Goal: Find specific page/section: Find specific page/section

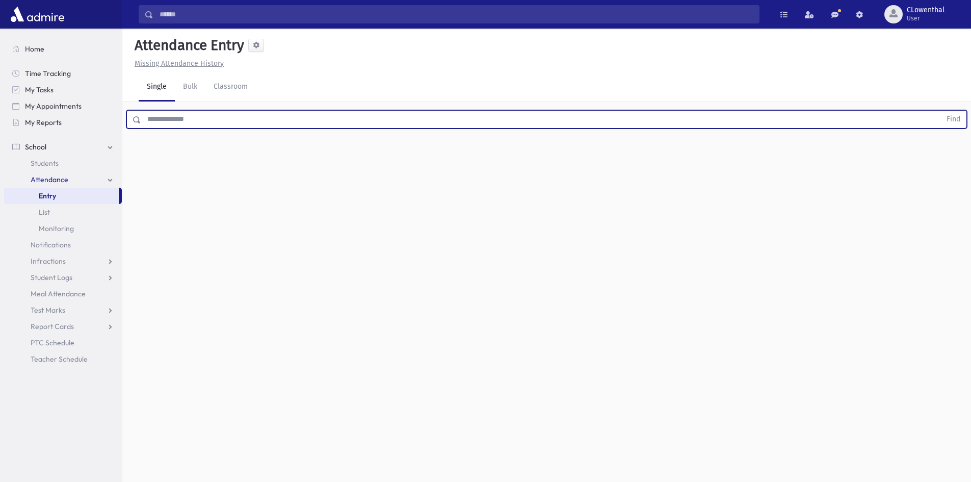
click at [156, 120] on input "text" at bounding box center [540, 119] width 799 height 18
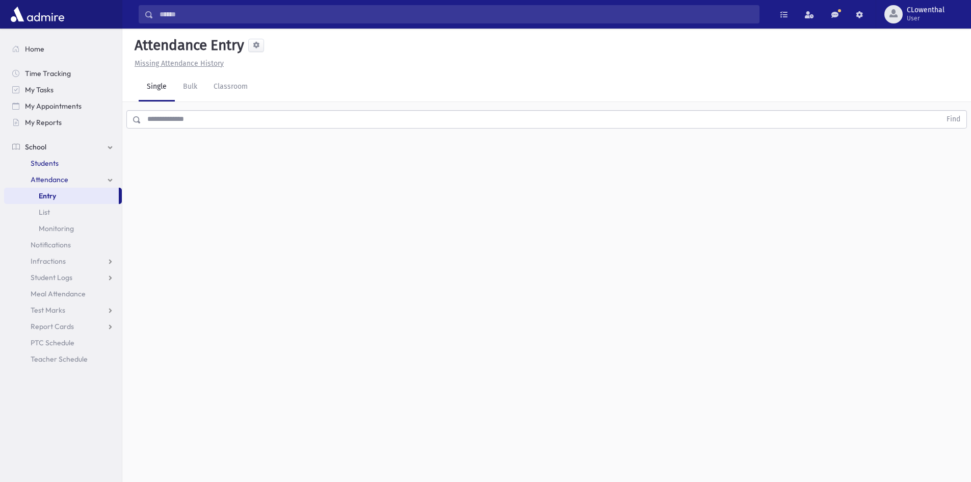
click at [71, 162] on link "Students" at bounding box center [63, 163] width 118 height 16
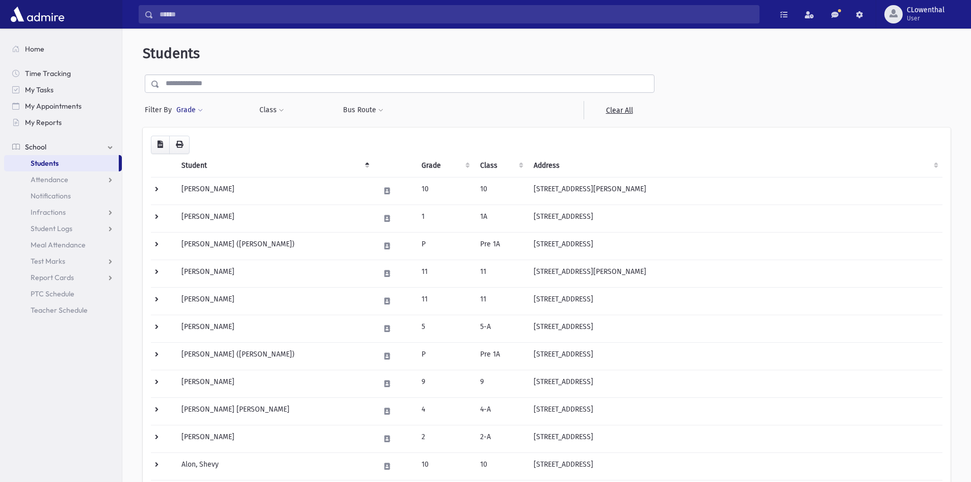
click at [195, 110] on button "Grade" at bounding box center [190, 110] width 28 height 18
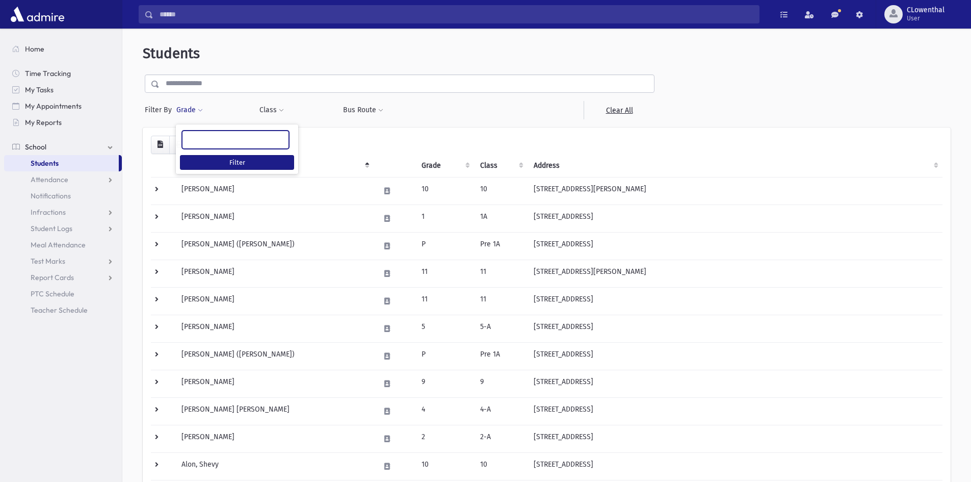
drag, startPoint x: 207, startPoint y: 139, endPoint x: 206, endPoint y: 146, distance: 6.8
click at [207, 141] on ul at bounding box center [235, 138] width 106 height 15
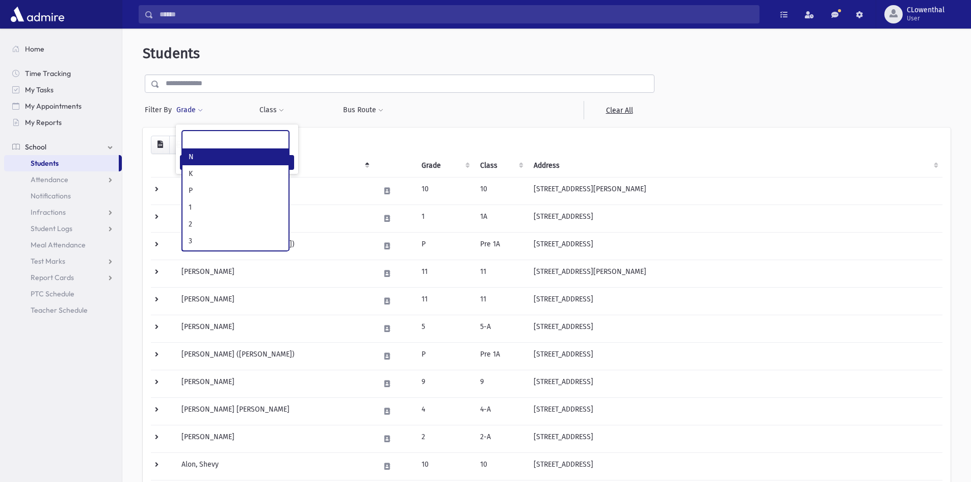
select select "*"
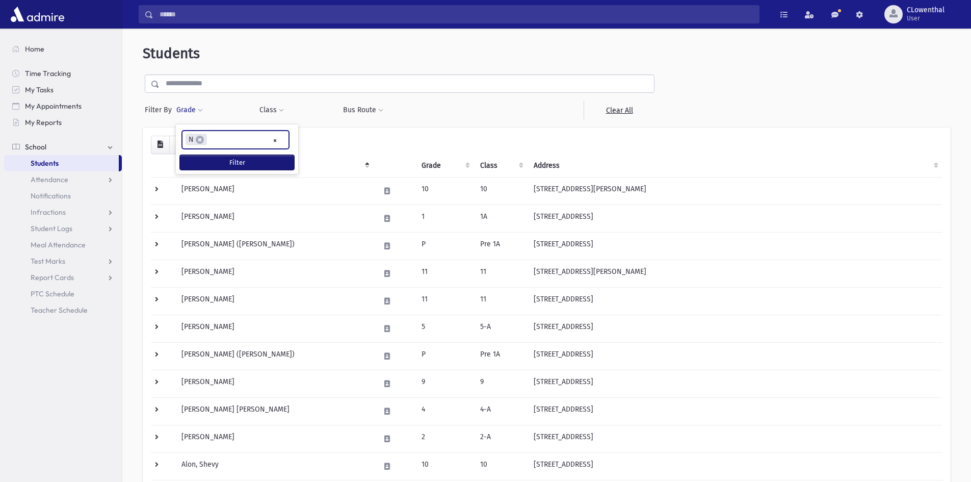
click at [211, 159] on button "Filter" at bounding box center [237, 162] width 114 height 15
